Goal: Find specific page/section: Find specific page/section

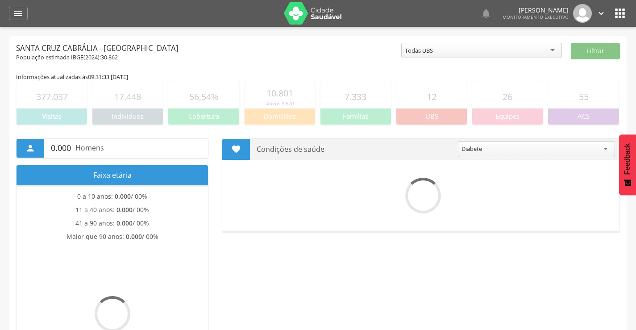
click at [458, 47] on div "Todas UBS" at bounding box center [481, 50] width 161 height 15
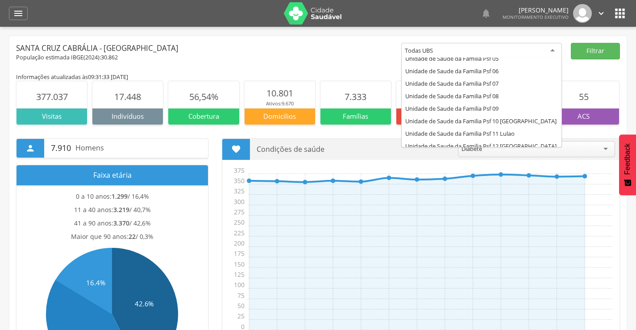
scroll to position [73, 0]
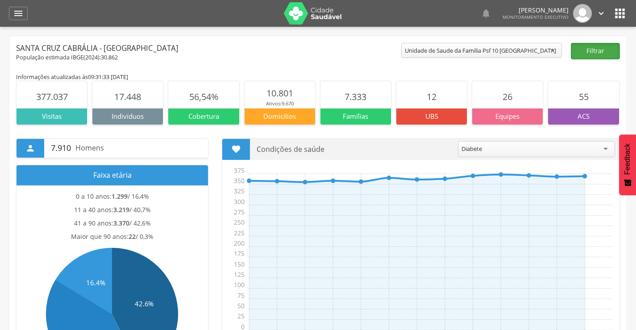
click at [591, 51] on button "Filtrar" at bounding box center [594, 51] width 49 height 17
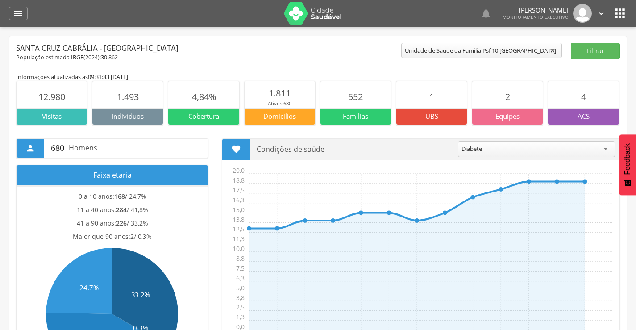
click at [480, 51] on div "Unidade de Saude da Familia Psf 10 [GEOGRAPHIC_DATA]" at bounding box center [480, 50] width 151 height 8
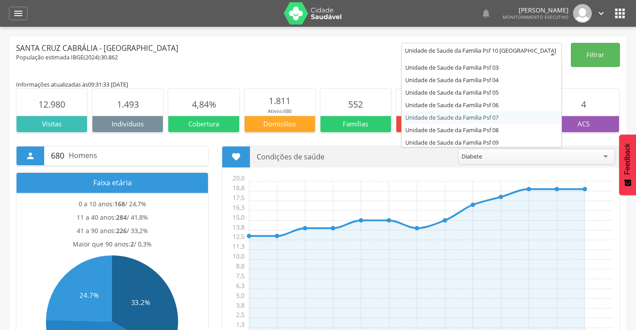
scroll to position [0, 0]
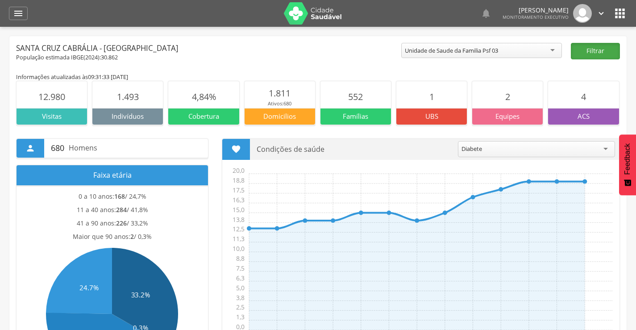
click at [579, 50] on button "Filtrar" at bounding box center [594, 51] width 49 height 17
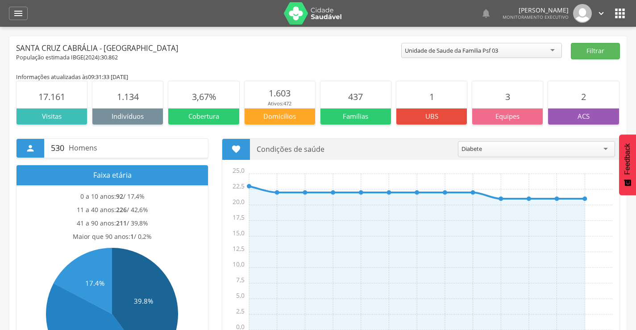
click at [202, 73] on div "Informações atualizadas às 09:31:33 do dia 04/09/2025" at bounding box center [317, 77] width 603 height 8
click at [314, 17] on img at bounding box center [313, 13] width 58 height 22
